Goal: Communication & Community: Answer question/provide support

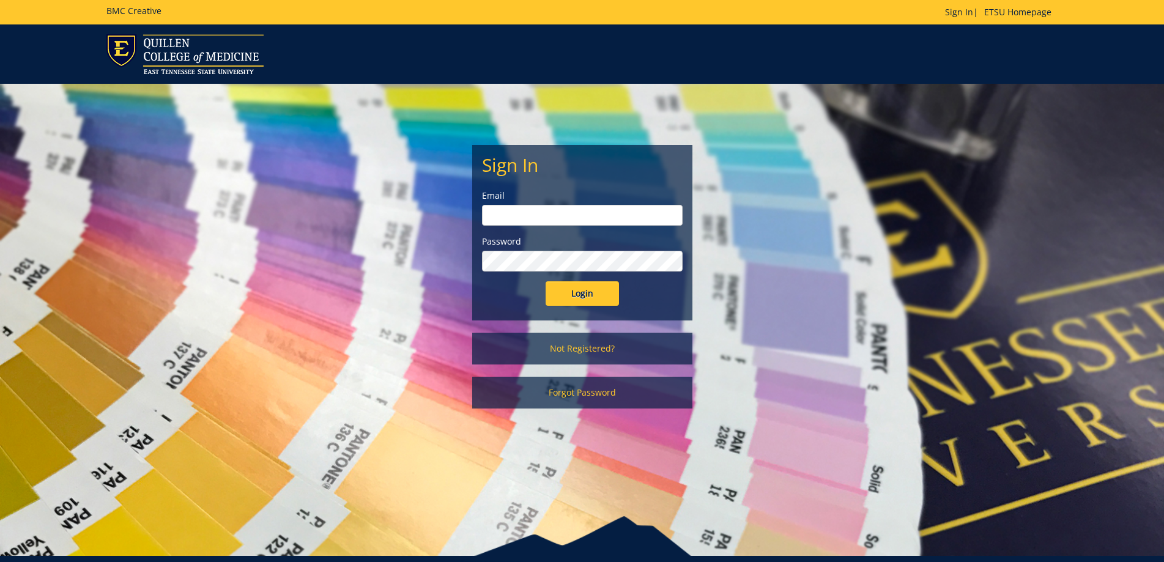
type input "[EMAIL_ADDRESS][DOMAIN_NAME]"
click at [597, 295] on input "Login" at bounding box center [582, 293] width 73 height 24
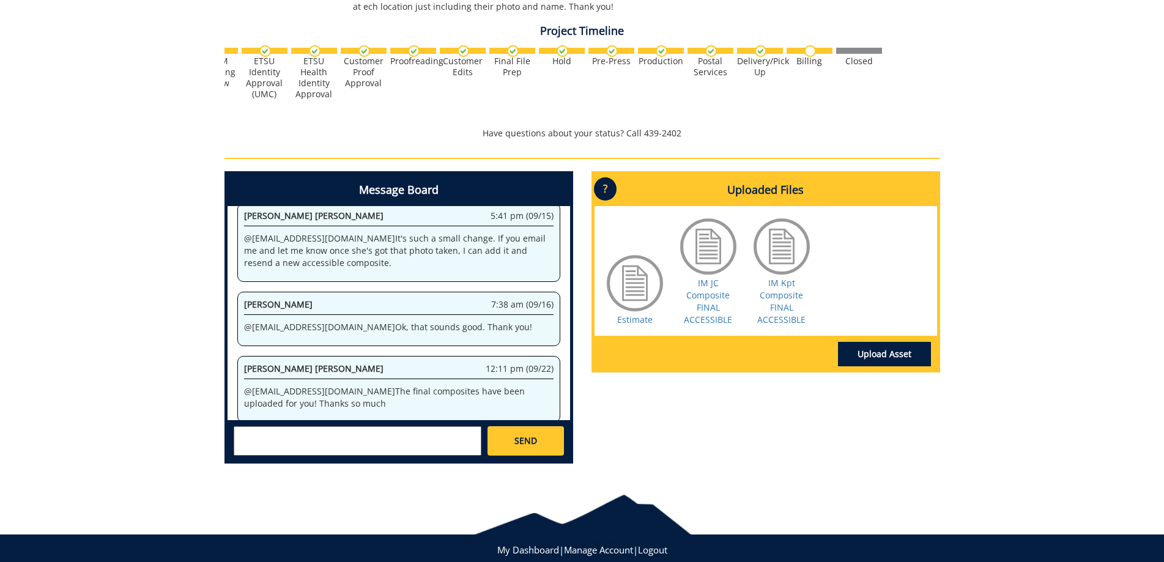
scroll to position [367, 0]
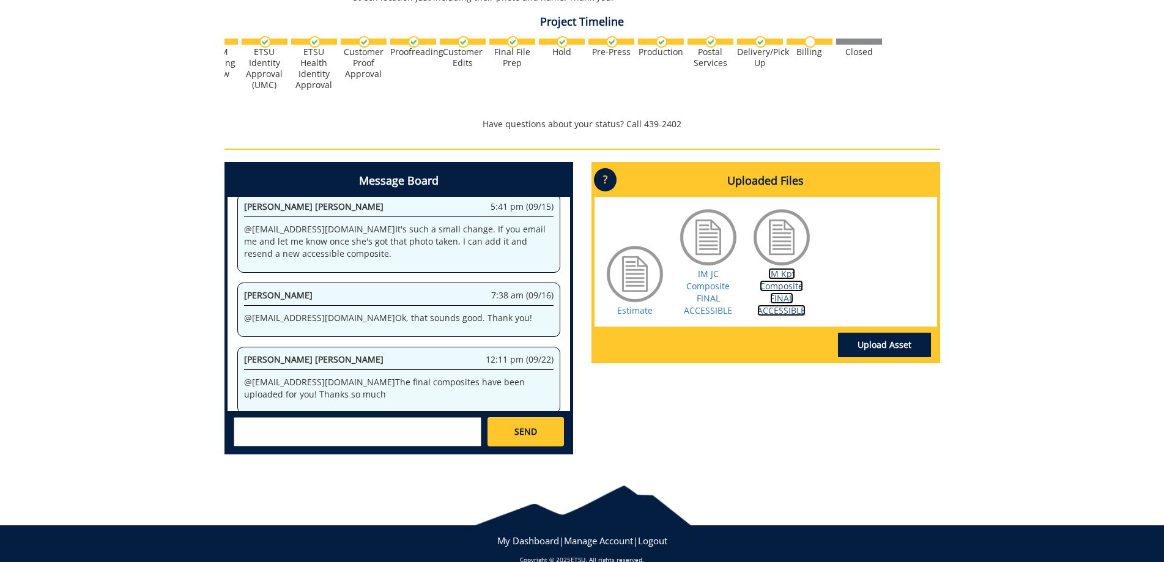
click at [780, 297] on link "IM Kpt Composite FINAL ACCESSIBLE" at bounding box center [781, 292] width 48 height 48
click at [705, 293] on link "IM JC Composite FINAL ACCESSIBLE" at bounding box center [708, 292] width 48 height 48
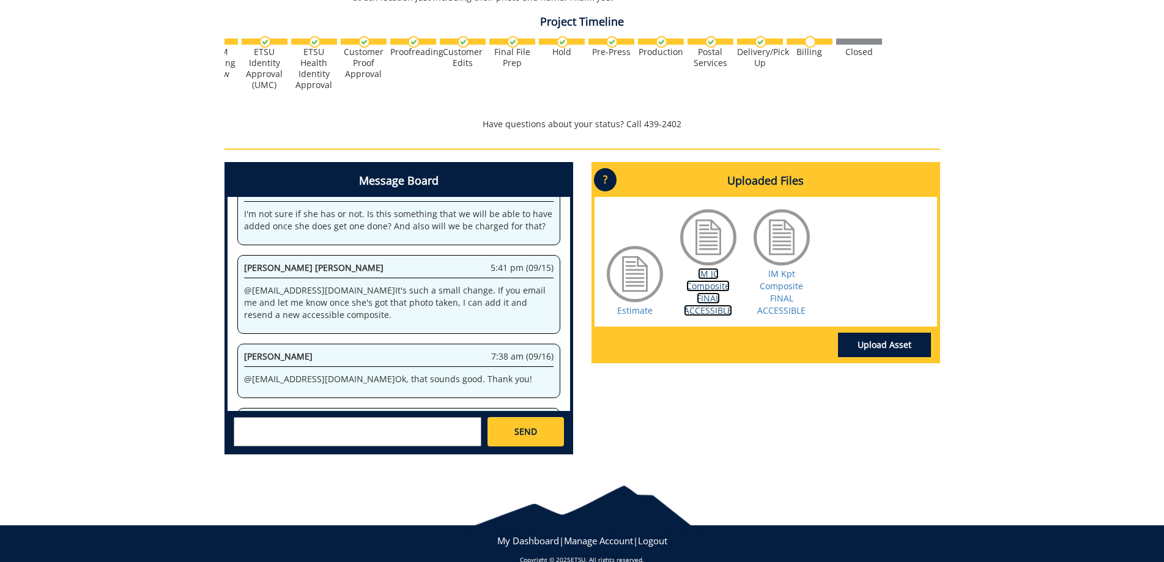
scroll to position [368, 0]
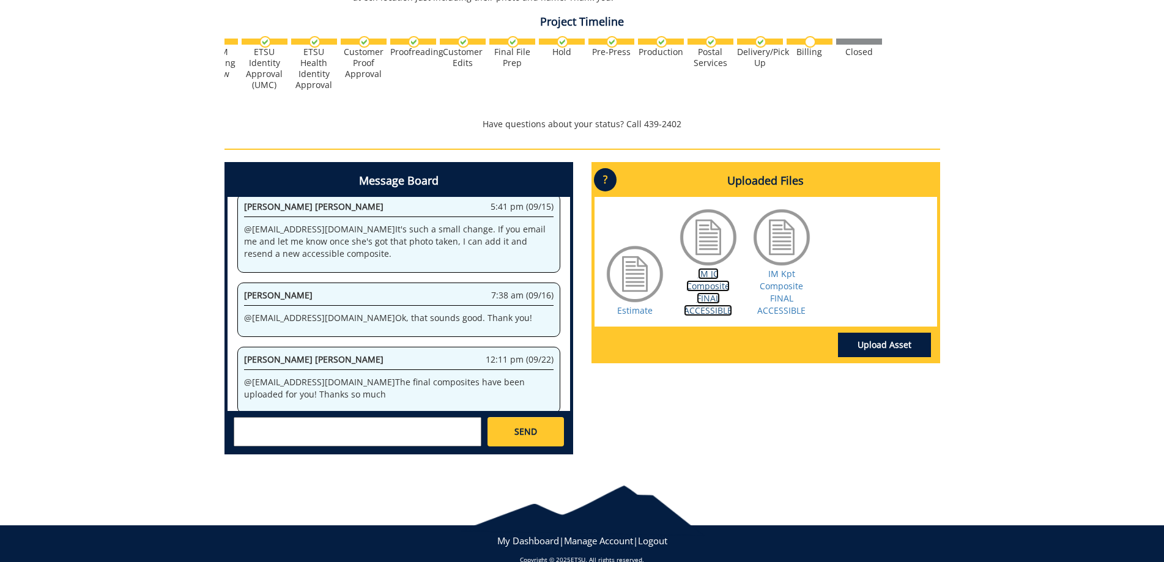
click at [714, 286] on link "IM JC Composite FINAL ACCESSIBLE" at bounding box center [708, 292] width 48 height 48
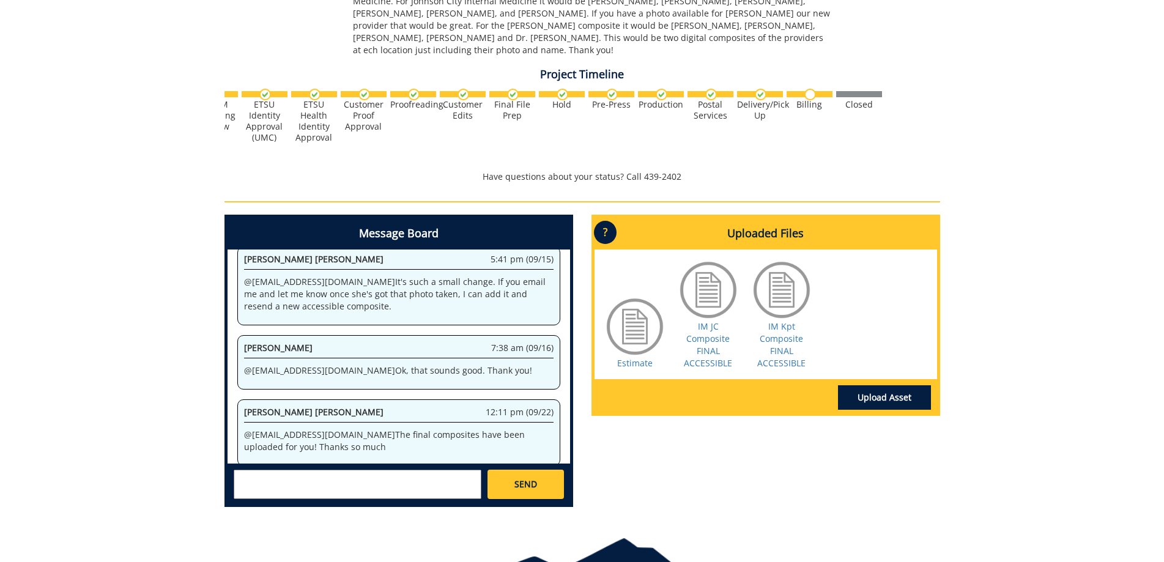
scroll to position [388, 0]
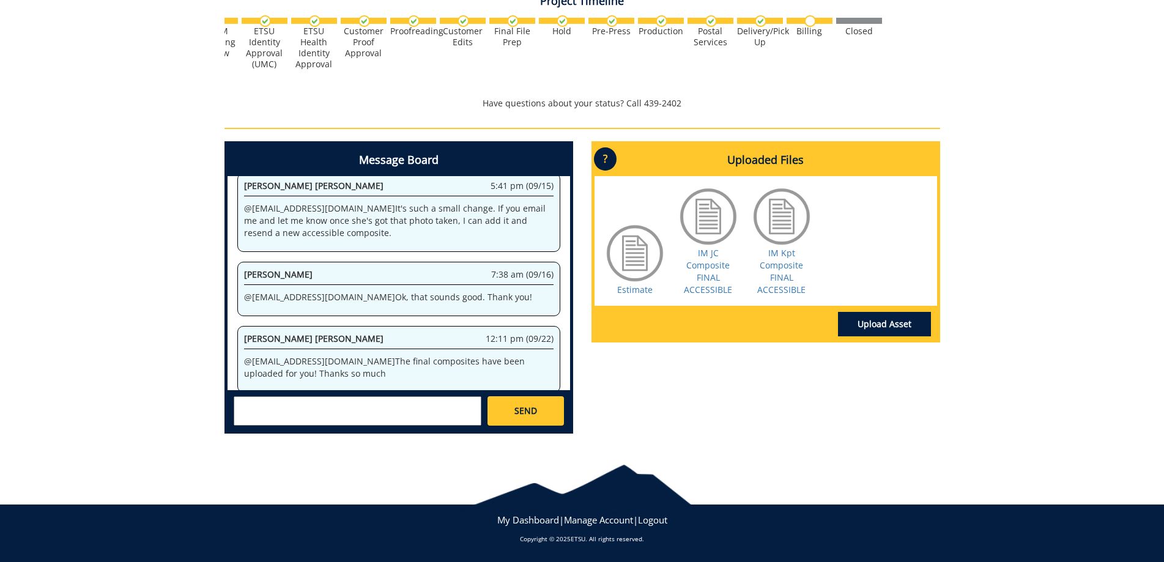
click at [322, 407] on textarea at bounding box center [358, 410] width 248 height 29
click at [350, 394] on div "[PERSON_NAME] [EMAIL_ADDRESS][DOMAIN_NAME] [PERSON_NAME] [EMAIL_ADDRESS][DOMAIN…" at bounding box center [399, 410] width 343 height 40
click at [355, 403] on textarea "Thank you!! @cam" at bounding box center [358, 410] width 248 height 29
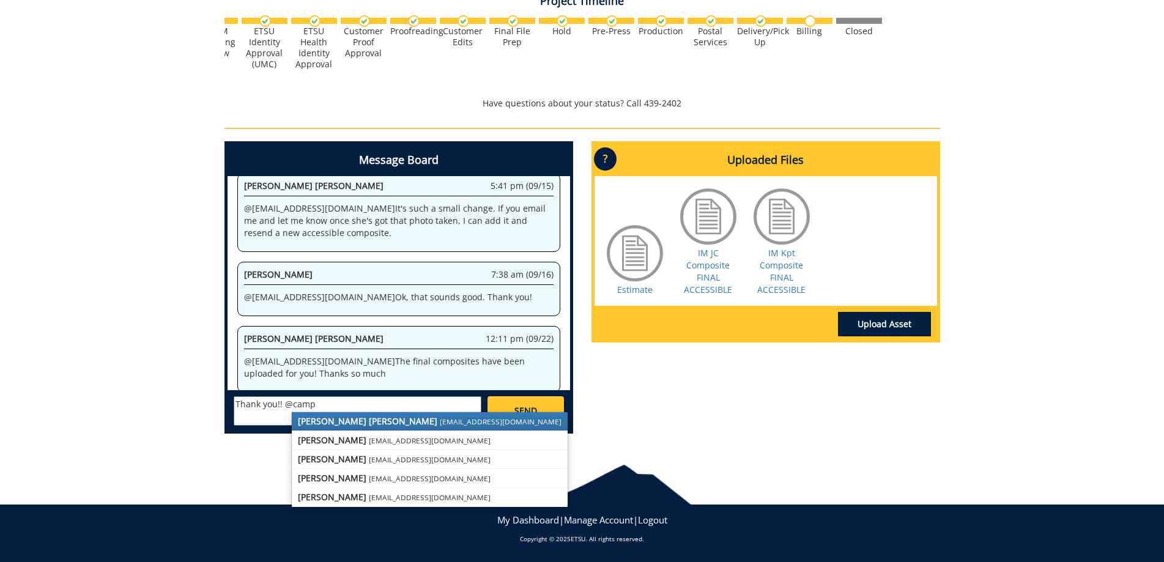
click at [323, 426] on strong "[PERSON_NAME] [PERSON_NAME]" at bounding box center [367, 421] width 139 height 12
type textarea "Thank you!! @[EMAIL_ADDRESS][DOMAIN_NAME]"
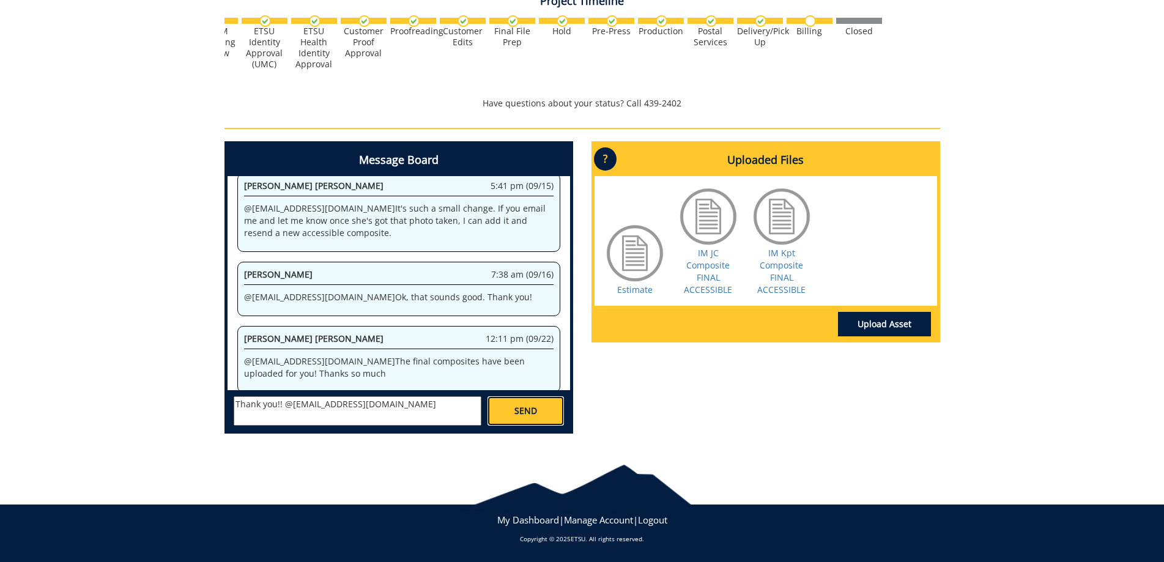
click at [522, 411] on span "SEND" at bounding box center [525, 411] width 23 height 12
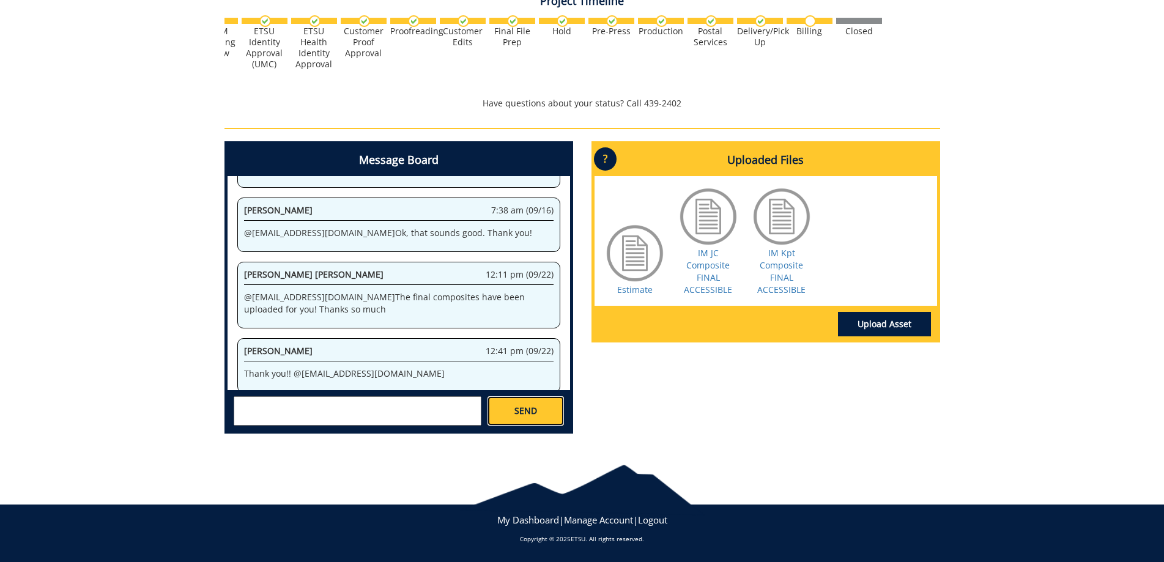
scroll to position [1704, 0]
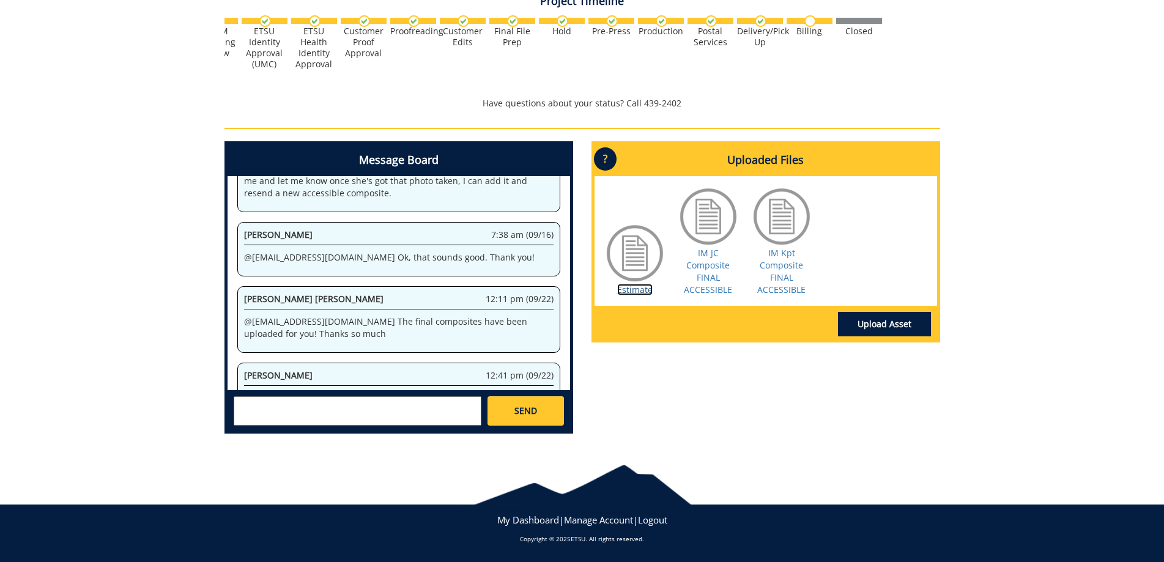
click at [642, 286] on link "Estimate" at bounding box center [634, 290] width 35 height 12
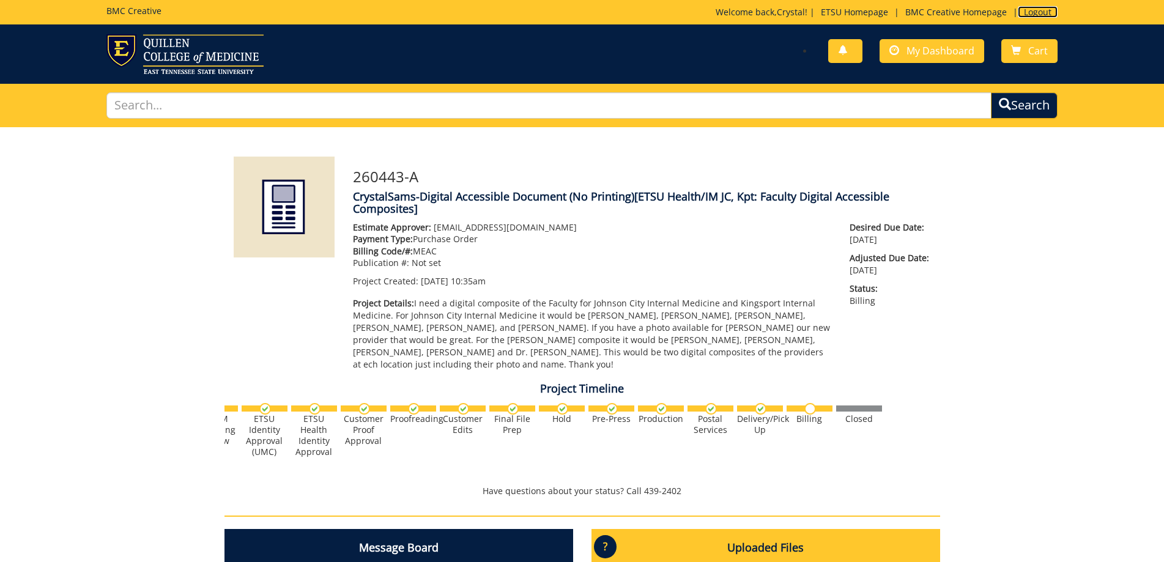
scroll to position [4249, 0]
click at [1026, 12] on link "Logout" at bounding box center [1038, 12] width 40 height 12
